Goal: Information Seeking & Learning: Learn about a topic

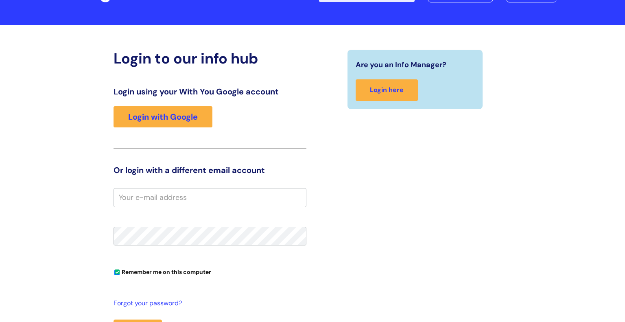
scroll to position [41, 0]
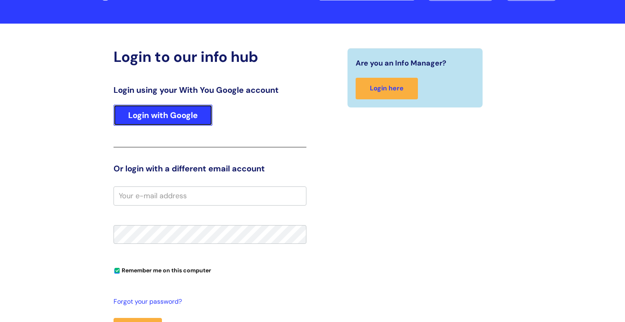
click at [179, 114] on link "Login with Google" at bounding box center [163, 115] width 99 height 21
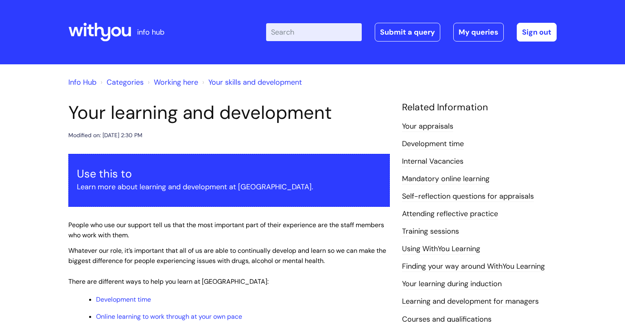
click at [86, 82] on link "Info Hub" at bounding box center [82, 82] width 28 height 10
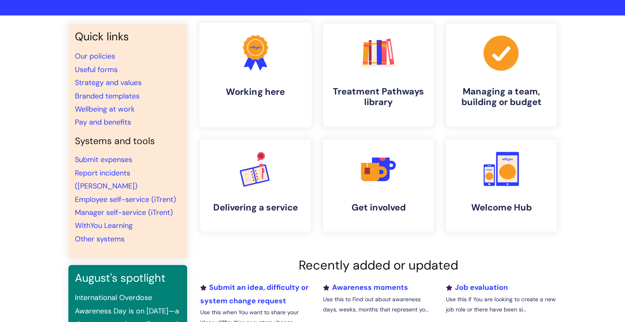
scroll to position [50, 0]
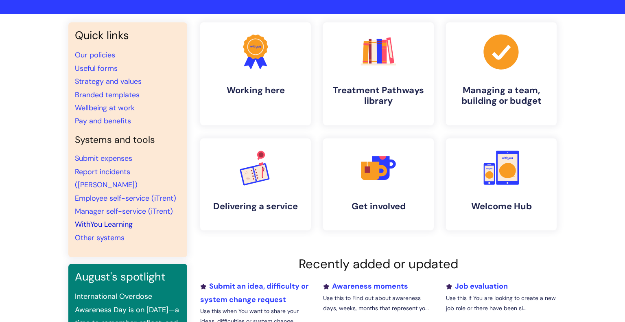
click at [116, 219] on link "WithYou Learning" at bounding box center [104, 224] width 58 height 10
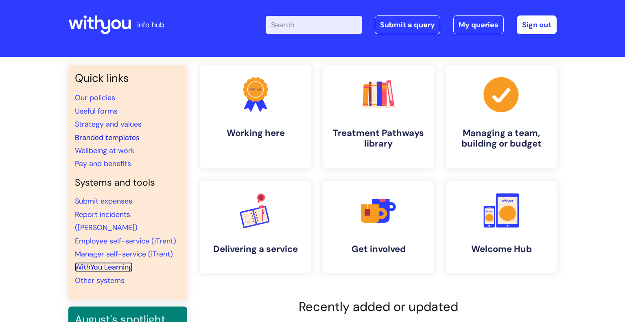
scroll to position [0, 0]
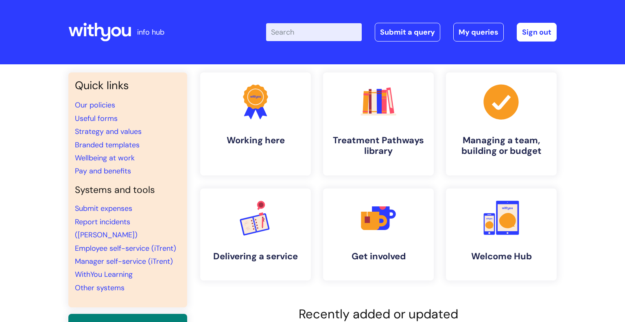
click at [286, 41] on div "Enter your search term here... Search Submit a query My queries Welcome Vicky T…" at bounding box center [411, 32] width 291 height 19
click at [267, 139] on h4 "Working here" at bounding box center [255, 140] width 99 height 11
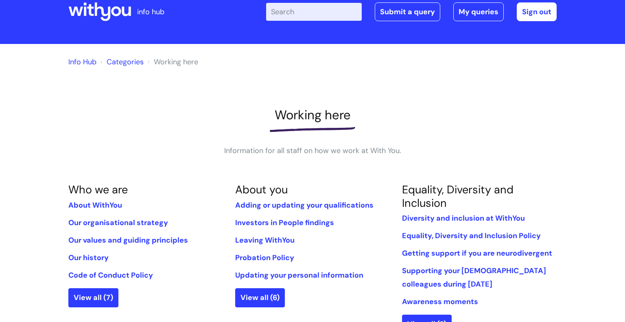
scroll to position [24, 0]
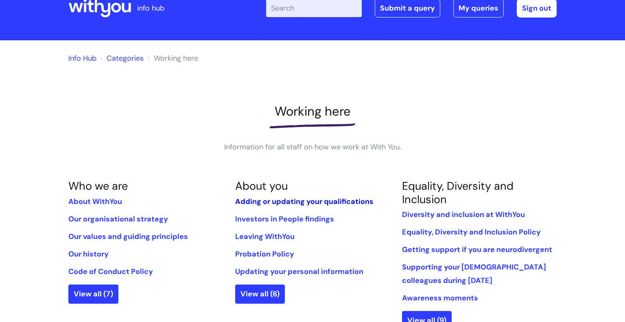
click at [263, 202] on link "Adding or updating your qualifications" at bounding box center [304, 202] width 138 height 10
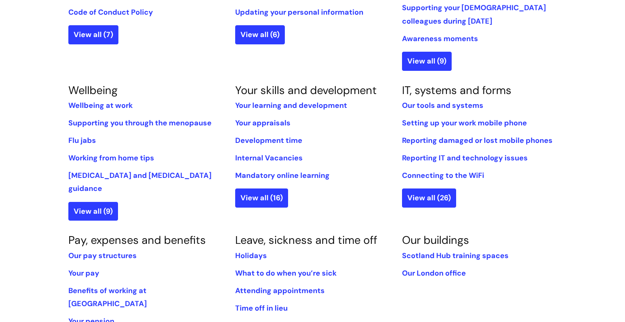
scroll to position [288, 0]
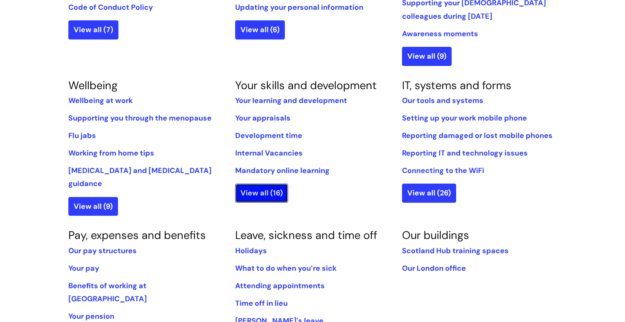
click at [262, 190] on link "View all (16)" at bounding box center [261, 193] width 53 height 19
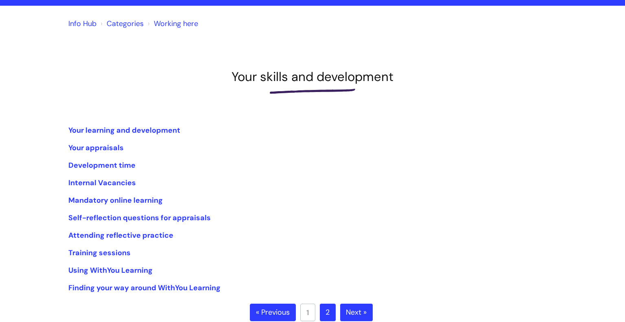
scroll to position [124, 0]
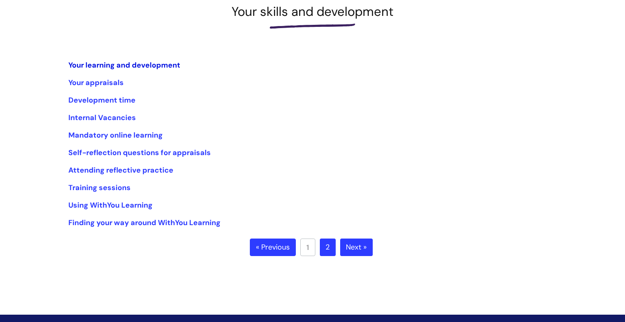
click at [118, 65] on link "Your learning and development" at bounding box center [124, 65] width 112 height 10
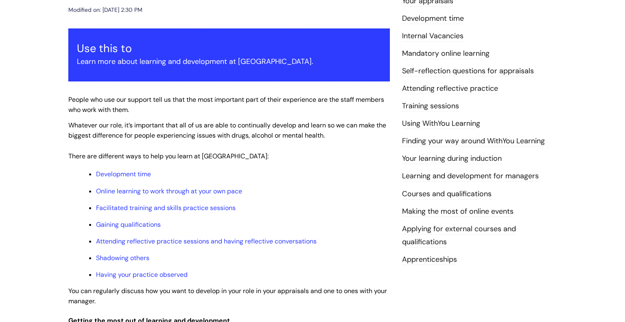
scroll to position [126, 0]
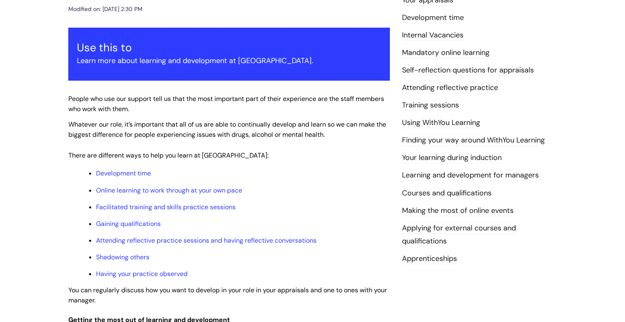
click at [414, 193] on link "Courses and qualifications" at bounding box center [447, 193] width 90 height 11
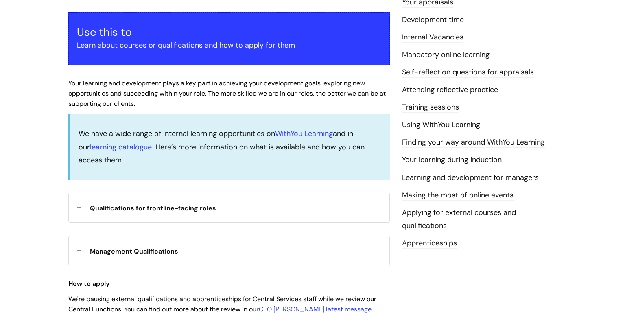
scroll to position [142, 0]
click at [83, 208] on div "Qualifications for frontline-facing roles" at bounding box center [229, 207] width 321 height 29
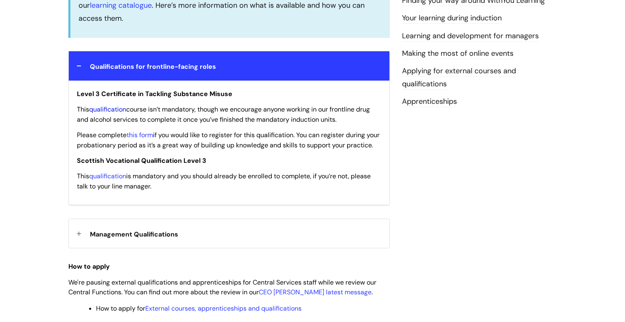
scroll to position [278, 0]
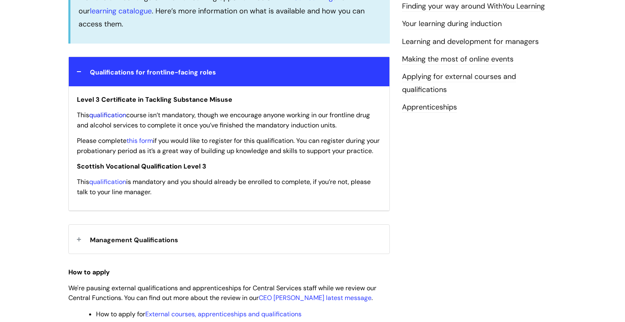
click at [114, 116] on link "qualification" at bounding box center [107, 115] width 37 height 9
click at [144, 141] on link "this form" at bounding box center [140, 140] width 26 height 9
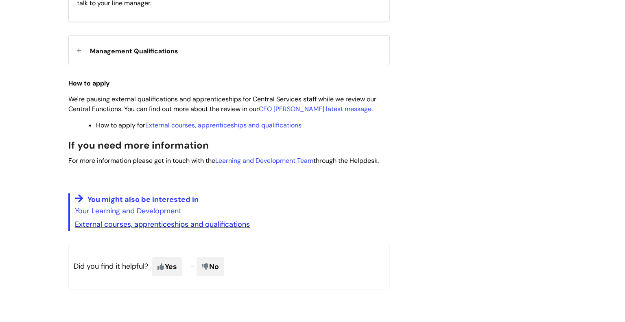
scroll to position [467, 0]
click at [181, 228] on link "External courses, apprenticeships and qualifications" at bounding box center [162, 224] width 175 height 10
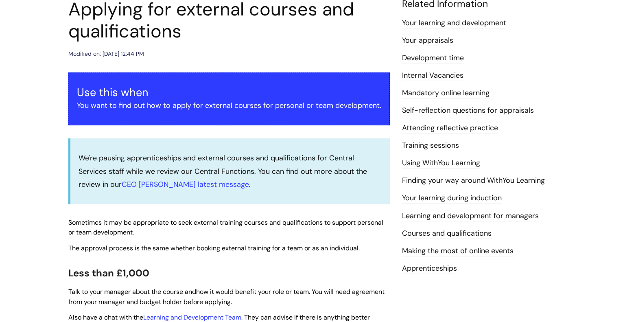
scroll to position [104, 0]
click at [431, 232] on link "Courses and qualifications" at bounding box center [447, 233] width 90 height 11
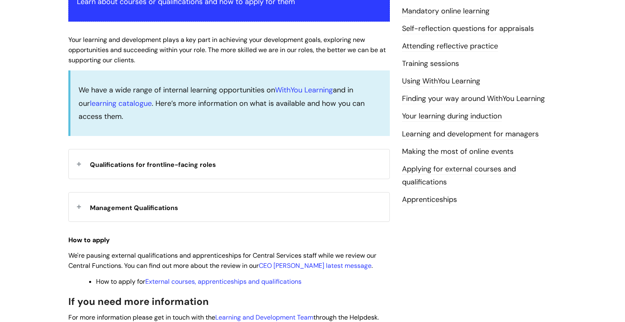
scroll to position [190, 0]
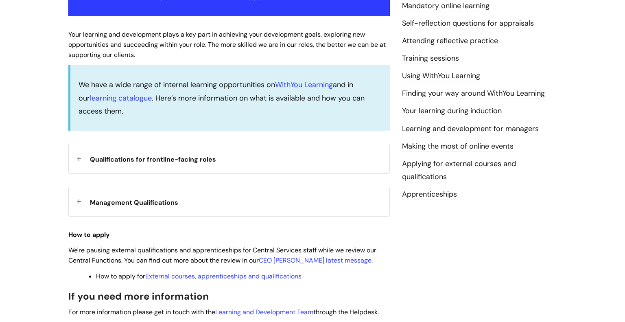
click at [166, 162] on span "Qualifications for frontline-facing roles" at bounding box center [153, 159] width 126 height 9
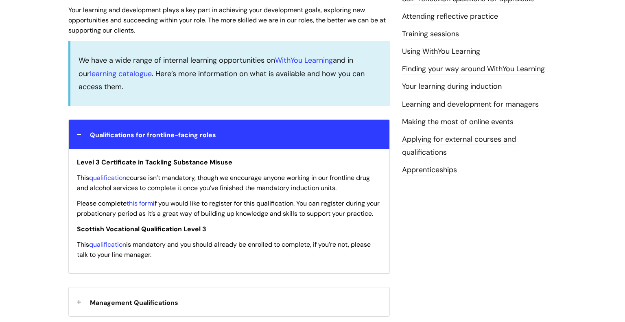
scroll to position [208, 0]
